Goal: Navigation & Orientation: Understand site structure

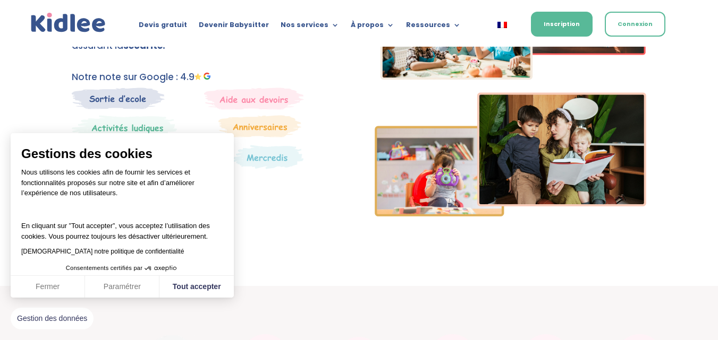
scroll to position [235, 0]
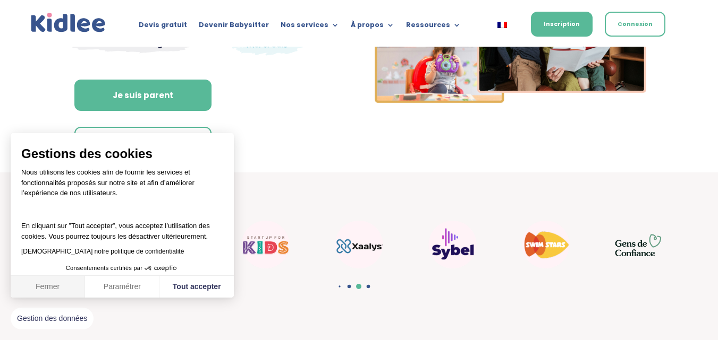
click at [44, 287] on button "Fermer" at bounding box center [48, 287] width 74 height 22
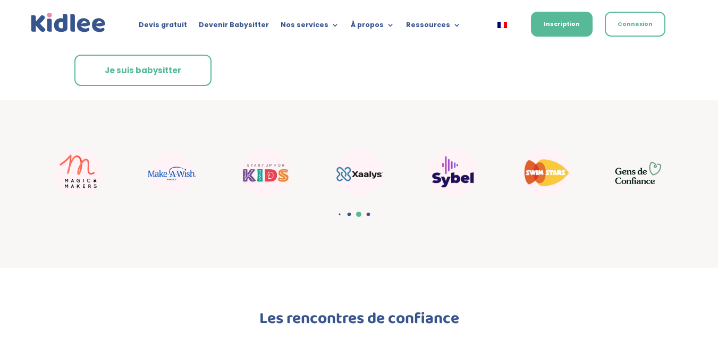
scroll to position [307, 0]
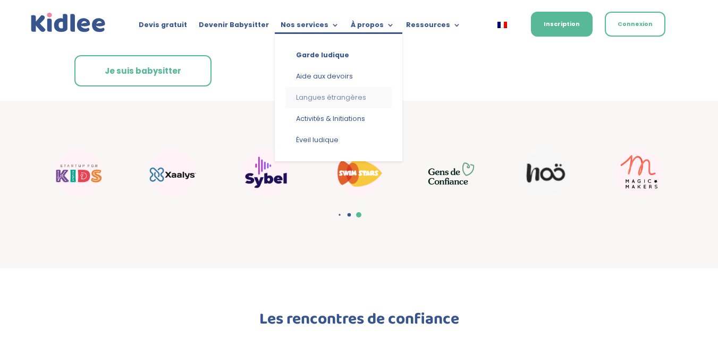
click at [340, 94] on link "Langues étrangères" at bounding box center [338, 97] width 106 height 21
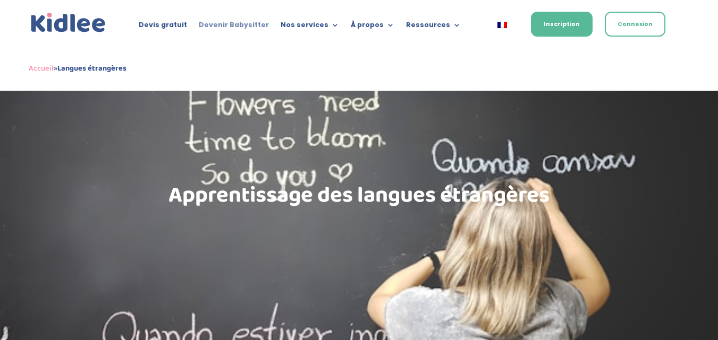
click at [243, 23] on link "Devenir Babysitter" at bounding box center [234, 27] width 70 height 12
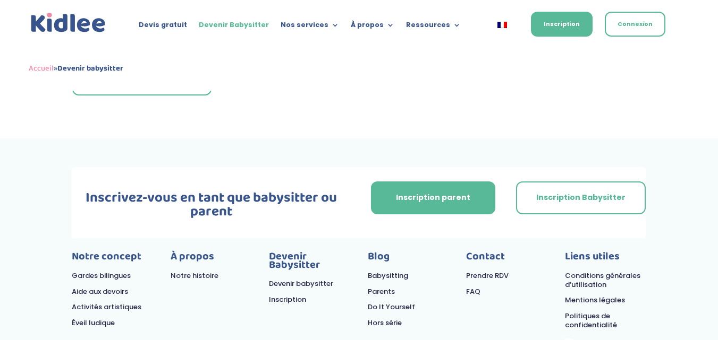
scroll to position [2963, 0]
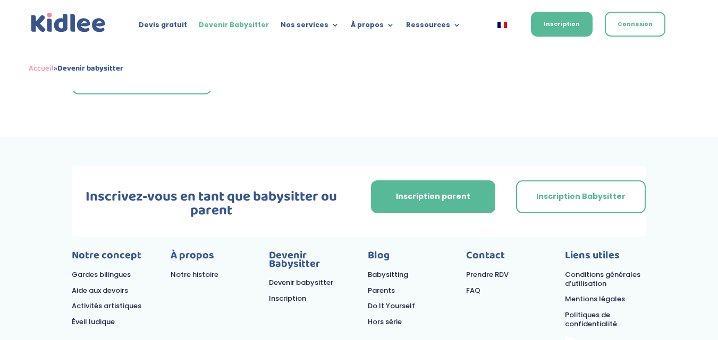
click at [127, 301] on link "Activités artistiques" at bounding box center [107, 306] width 70 height 10
click at [115, 286] on link "Aide aux devoirs" at bounding box center [100, 291] width 56 height 10
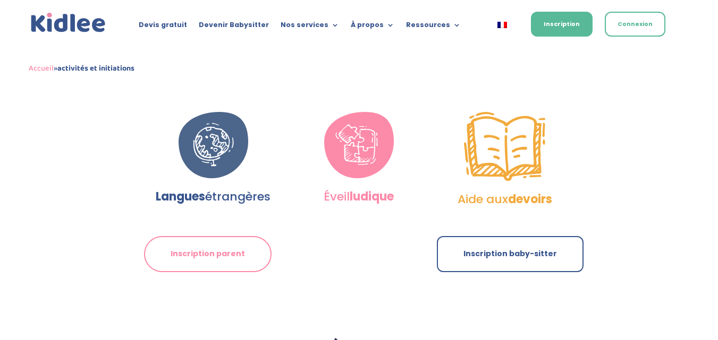
scroll to position [812, 0]
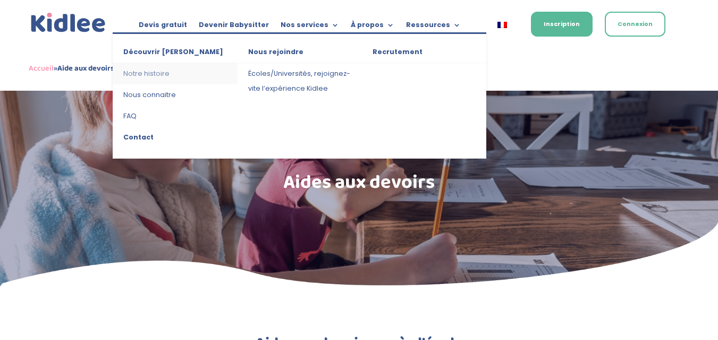
click at [155, 69] on link "Notre histoire" at bounding box center [175, 73] width 124 height 21
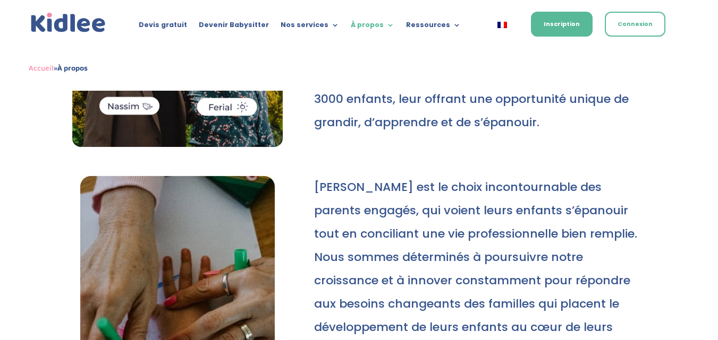
scroll to position [339, 0]
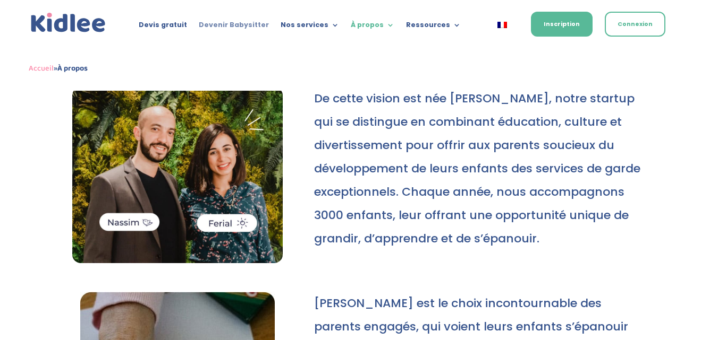
click at [266, 28] on link "Devenir Babysitter" at bounding box center [234, 27] width 70 height 12
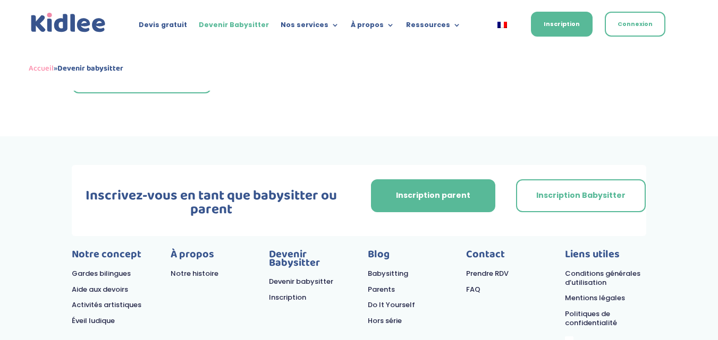
scroll to position [3063, 0]
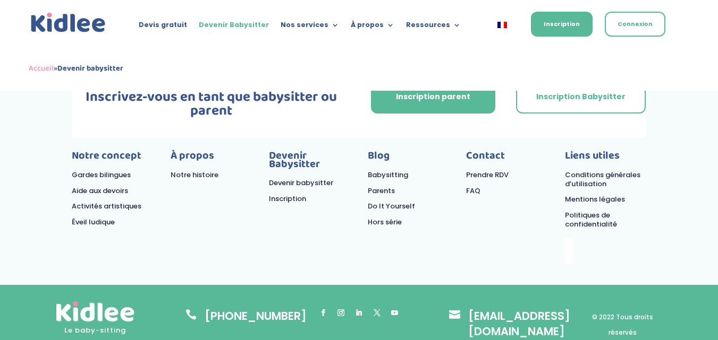
click at [493, 170] on link "Prendre RDV" at bounding box center [487, 175] width 42 height 10
click at [394, 170] on link "Babysitting" at bounding box center [388, 175] width 40 height 10
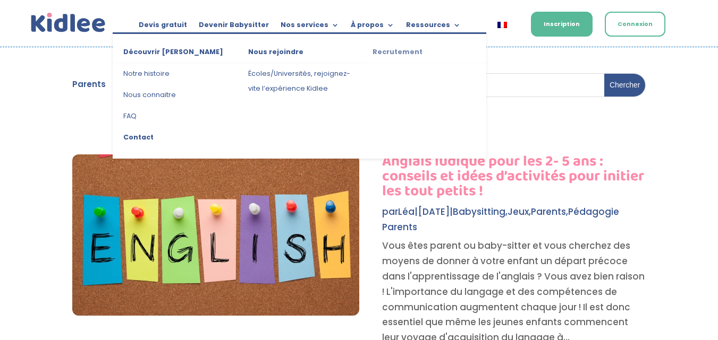
click at [395, 52] on link "Recrutement" at bounding box center [424, 54] width 124 height 19
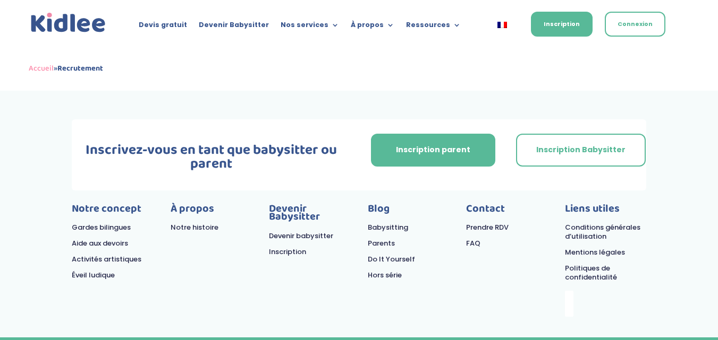
scroll to position [999, 0]
